Goal: Understand process/instructions: Learn how to perform a task or action

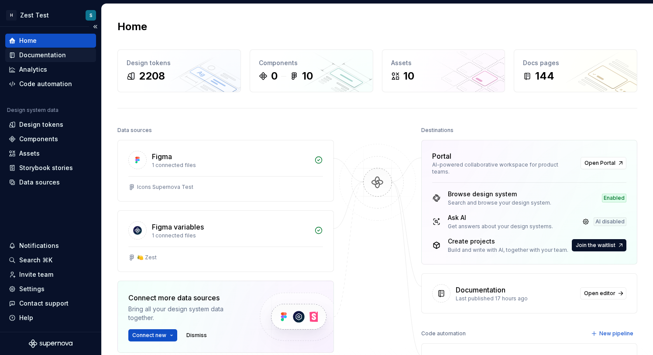
click at [50, 56] on div "Documentation" at bounding box center [42, 55] width 47 height 9
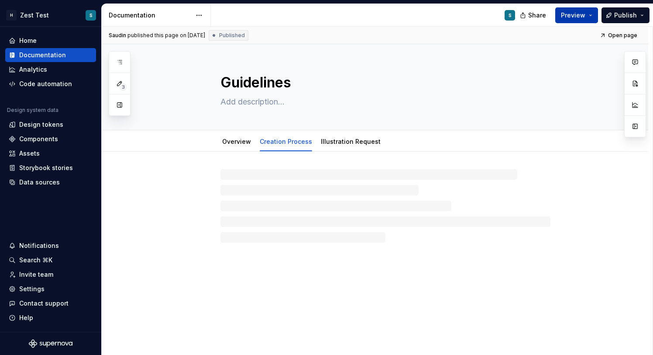
click at [571, 15] on span "Preview" at bounding box center [573, 15] width 24 height 9
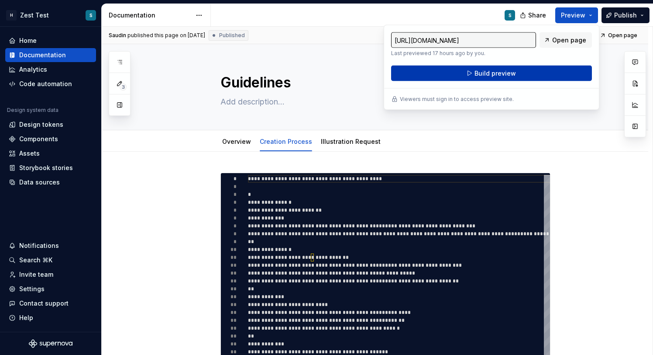
click at [503, 76] on span "Build preview" at bounding box center [495, 73] width 41 height 9
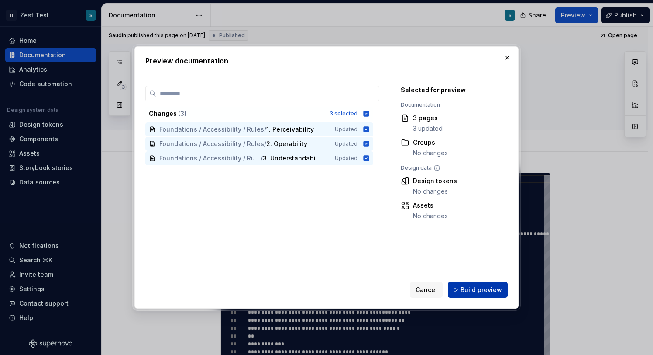
click at [483, 293] on span "Build preview" at bounding box center [481, 289] width 41 height 9
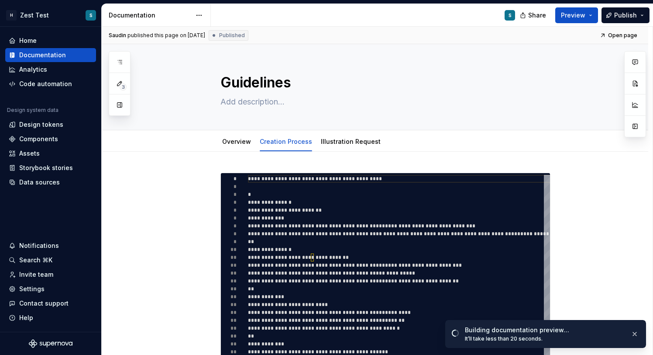
type textarea "*"
